Goal: Transaction & Acquisition: Purchase product/service

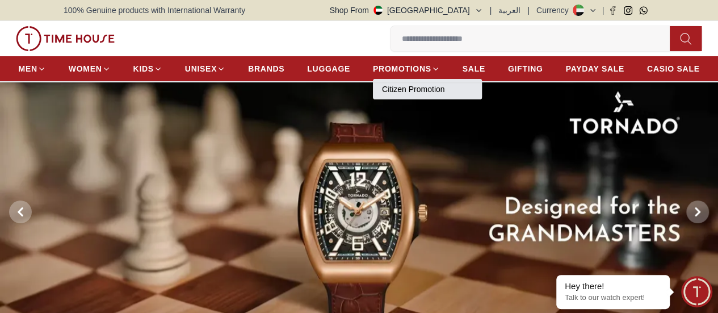
click at [456, 94] on link "Citizen Promotion" at bounding box center [427, 88] width 91 height 11
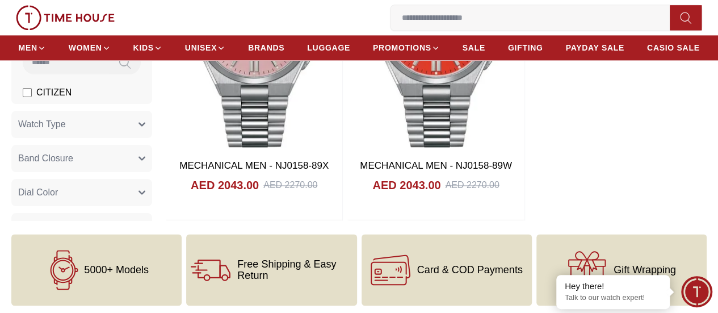
scroll to position [908, 0]
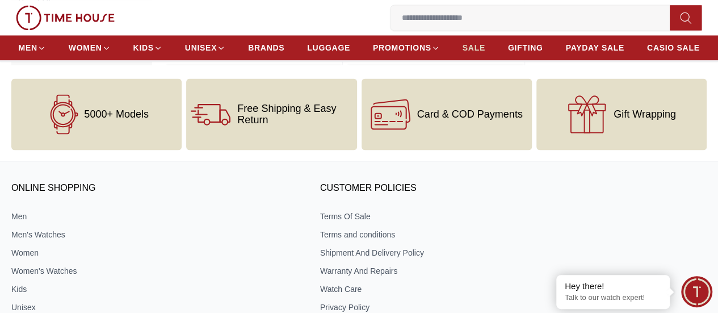
click at [485, 50] on span "SALE" at bounding box center [473, 47] width 23 height 11
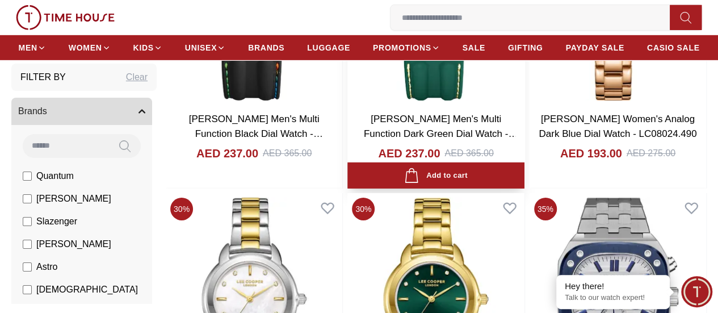
scroll to position [1872, 0]
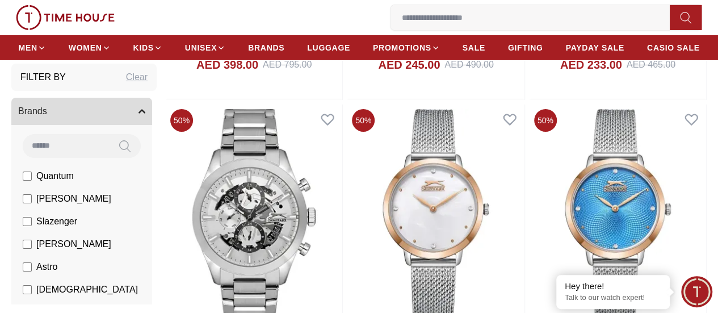
scroll to position [4028, 0]
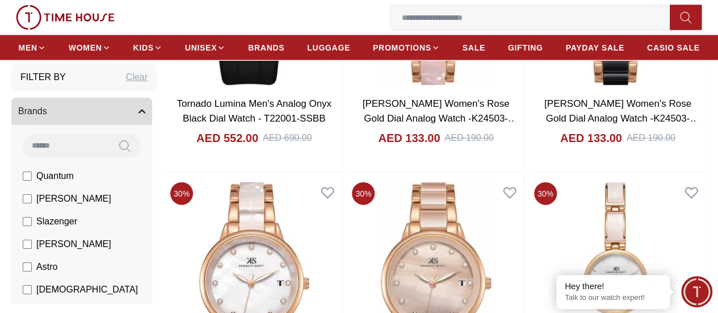
scroll to position [7658, 0]
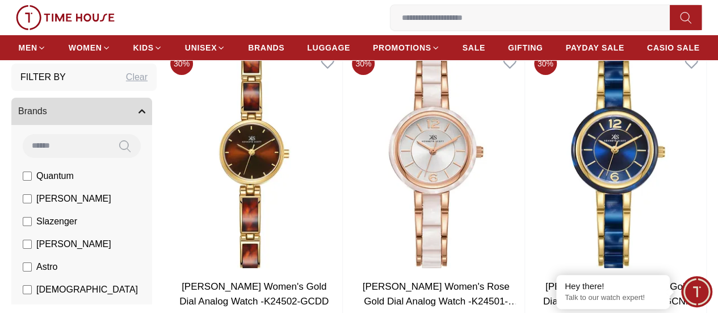
scroll to position [8509, 0]
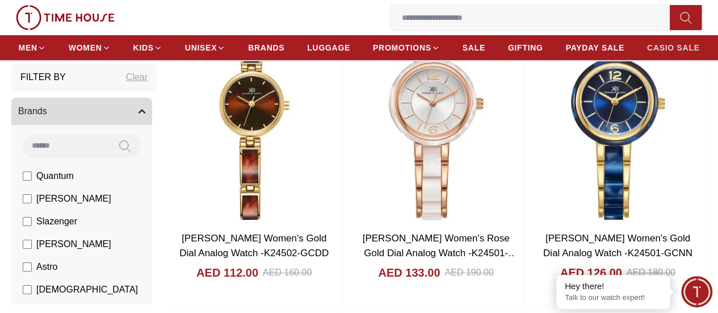
click at [686, 49] on span "CASIO SALE" at bounding box center [673, 47] width 53 height 11
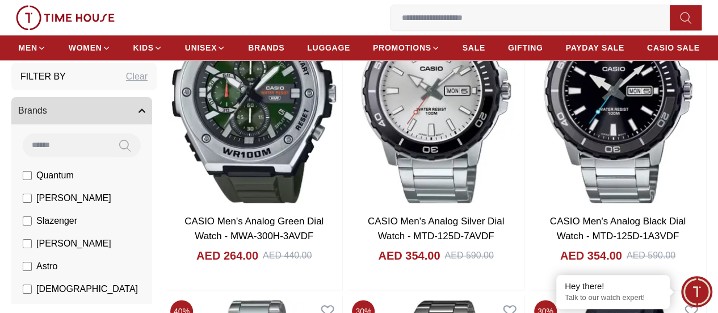
scroll to position [794, 0]
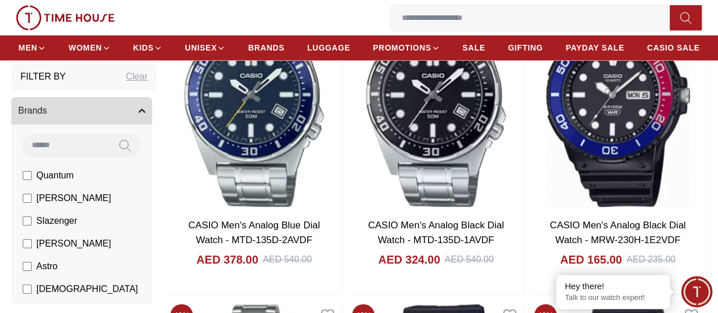
scroll to position [2950, 0]
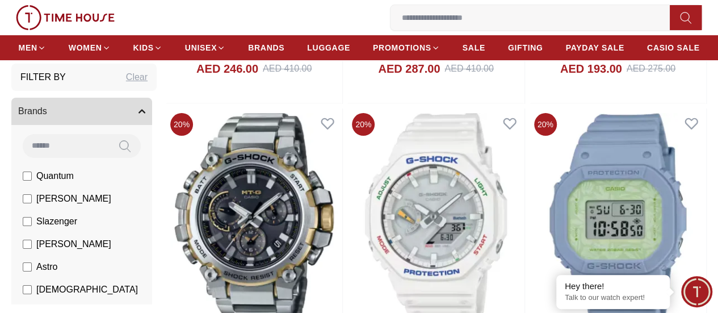
scroll to position [6695, 0]
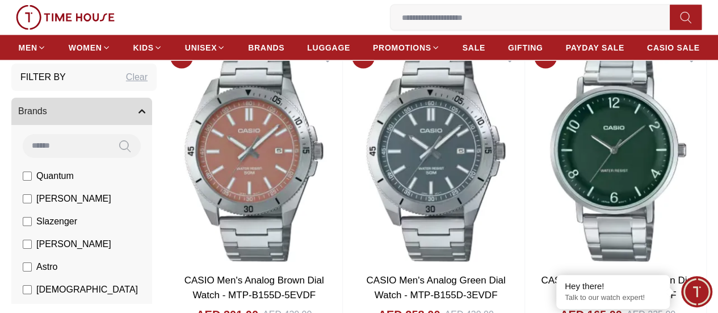
scroll to position [9758, 0]
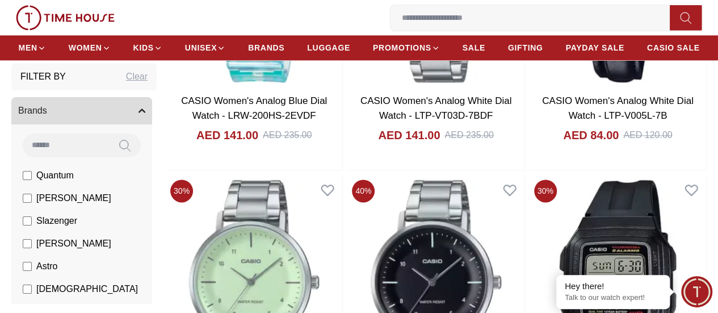
scroll to position [11460, 0]
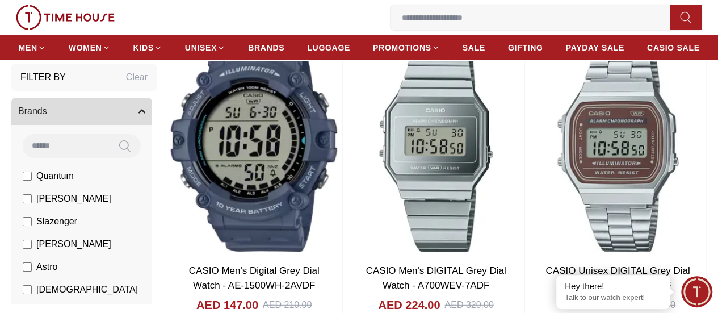
scroll to position [12311, 0]
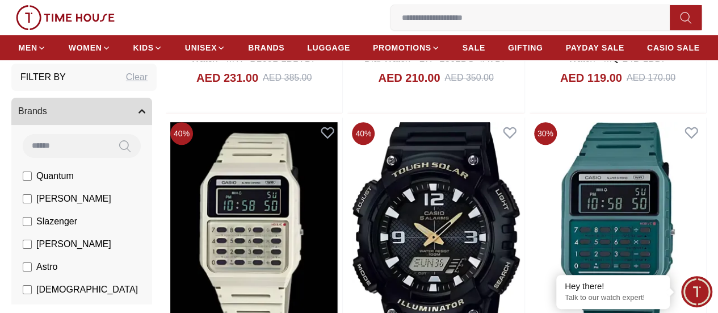
scroll to position [15205, 0]
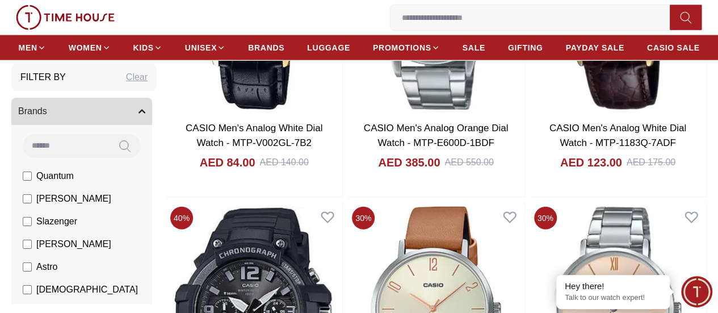
scroll to position [16566, 0]
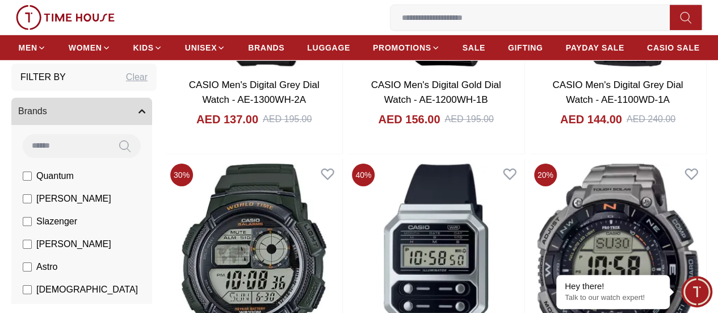
scroll to position [19176, 0]
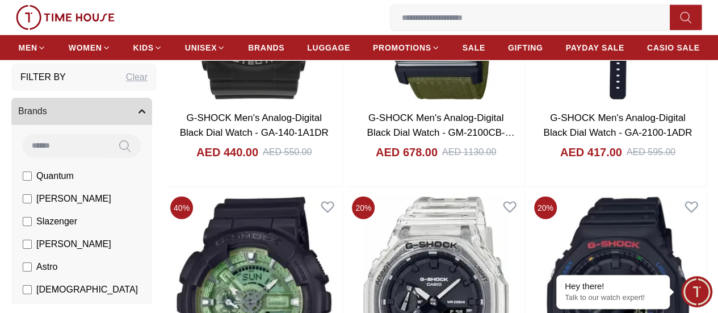
scroll to position [20594, 0]
